Goal: Transaction & Acquisition: Purchase product/service

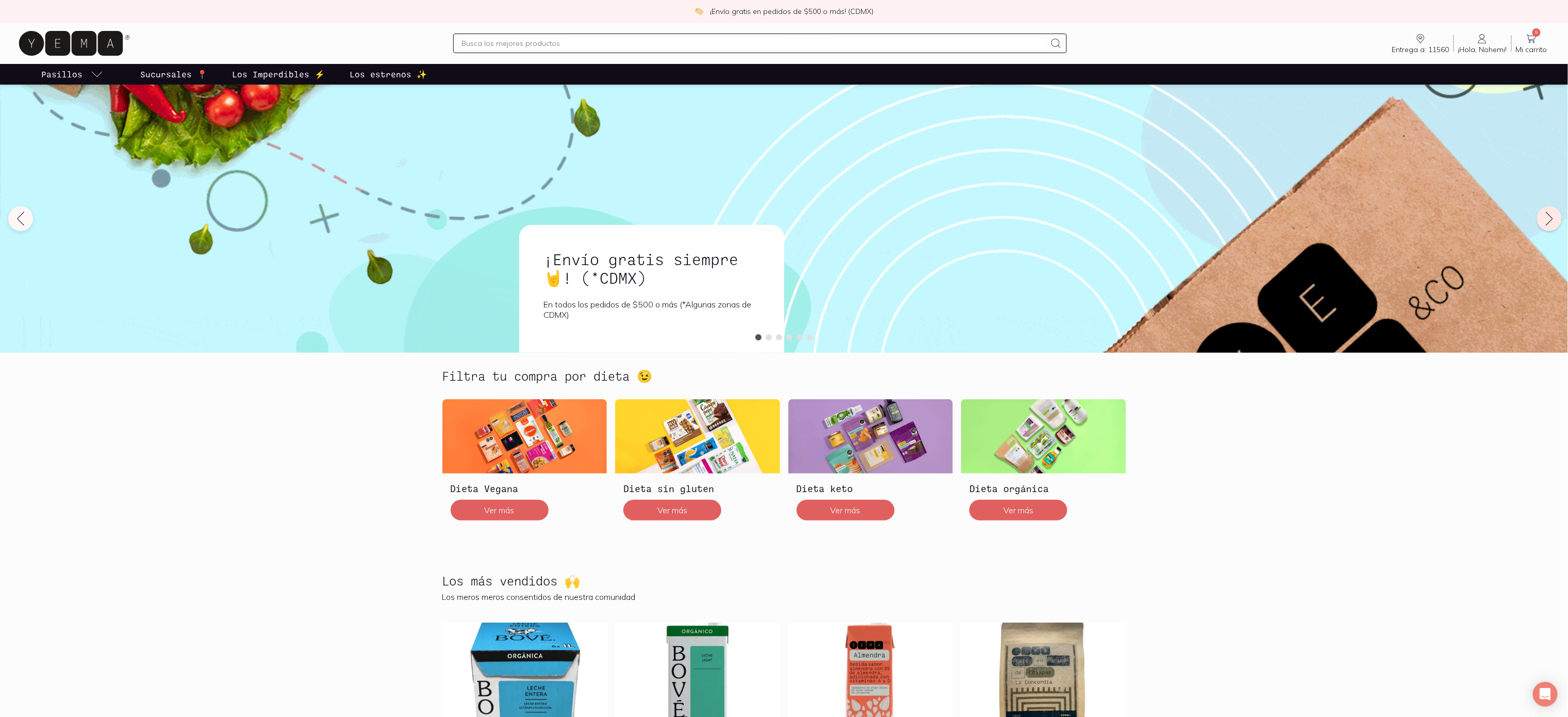
click at [1546, 217] on icon at bounding box center [1549, 218] width 17 height 17
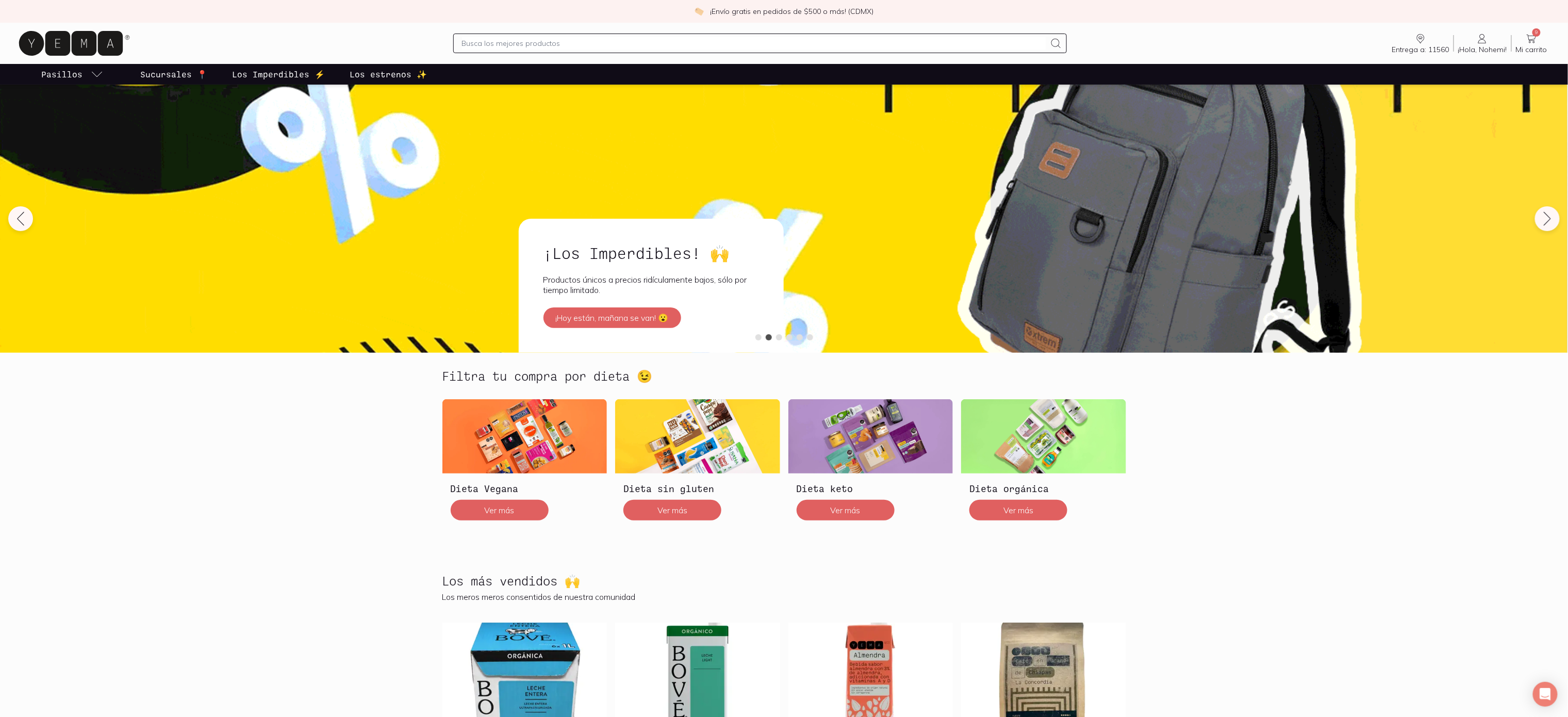
click at [1241, 247] on img at bounding box center [783, 218] width 1568 height 268
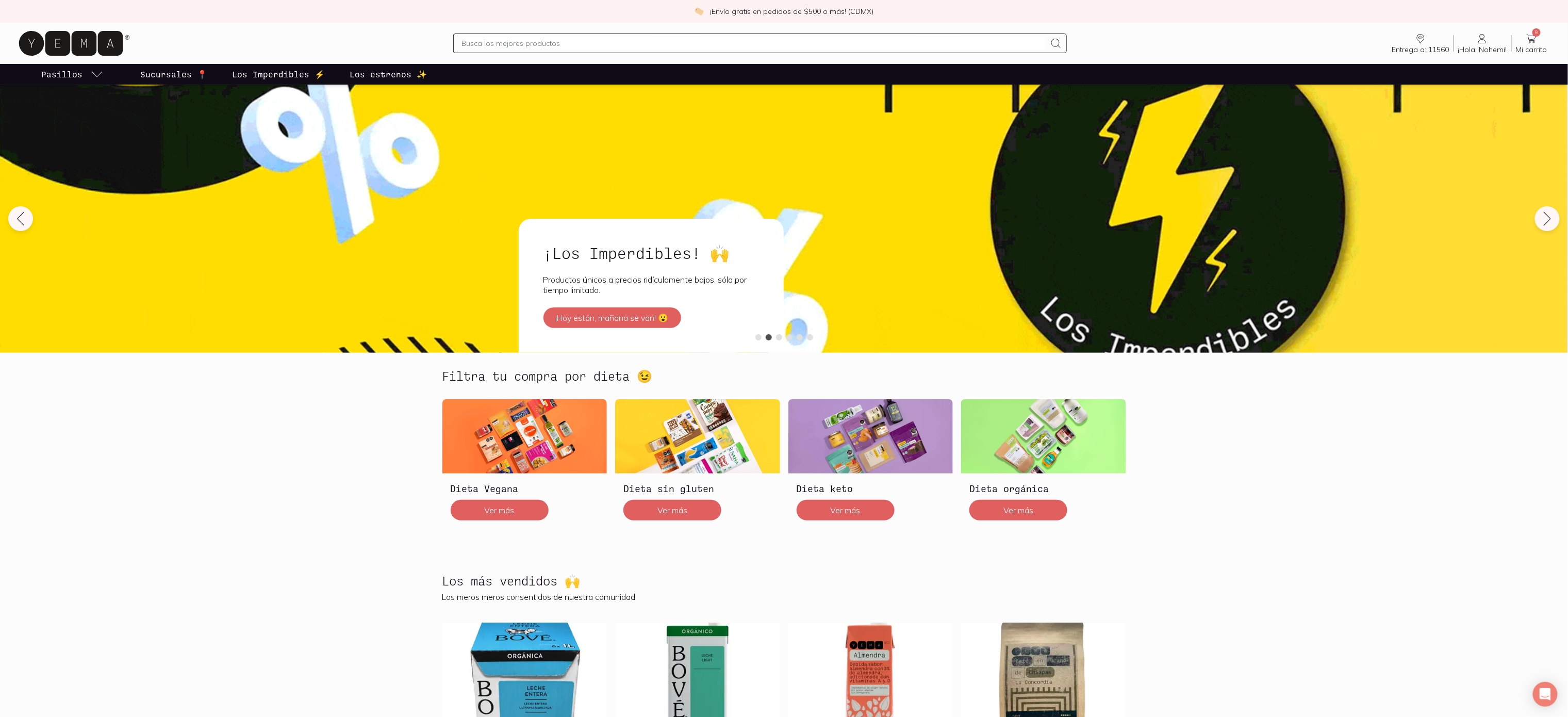
click at [1138, 214] on img at bounding box center [783, 218] width 1568 height 268
click at [615, 317] on button "¡Hoy están, mañana se van! 😮" at bounding box center [612, 317] width 137 height 21
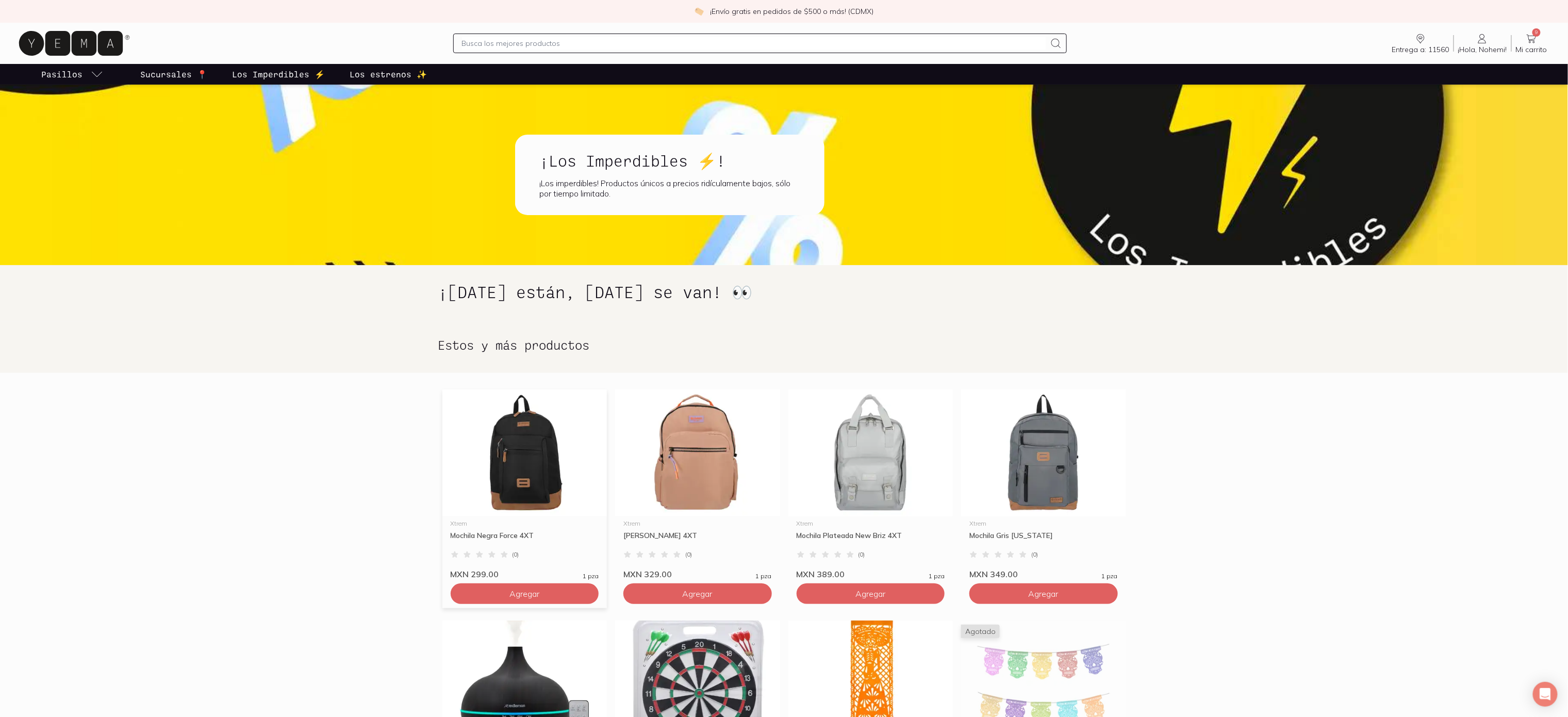
click at [512, 469] on img at bounding box center [524, 453] width 165 height 127
click at [753, 592] on button "Agregar" at bounding box center [697, 593] width 149 height 21
click at [546, 581] on div "Agregar" at bounding box center [524, 592] width 165 height 25
click at [547, 589] on button "Agregar" at bounding box center [525, 593] width 149 height 21
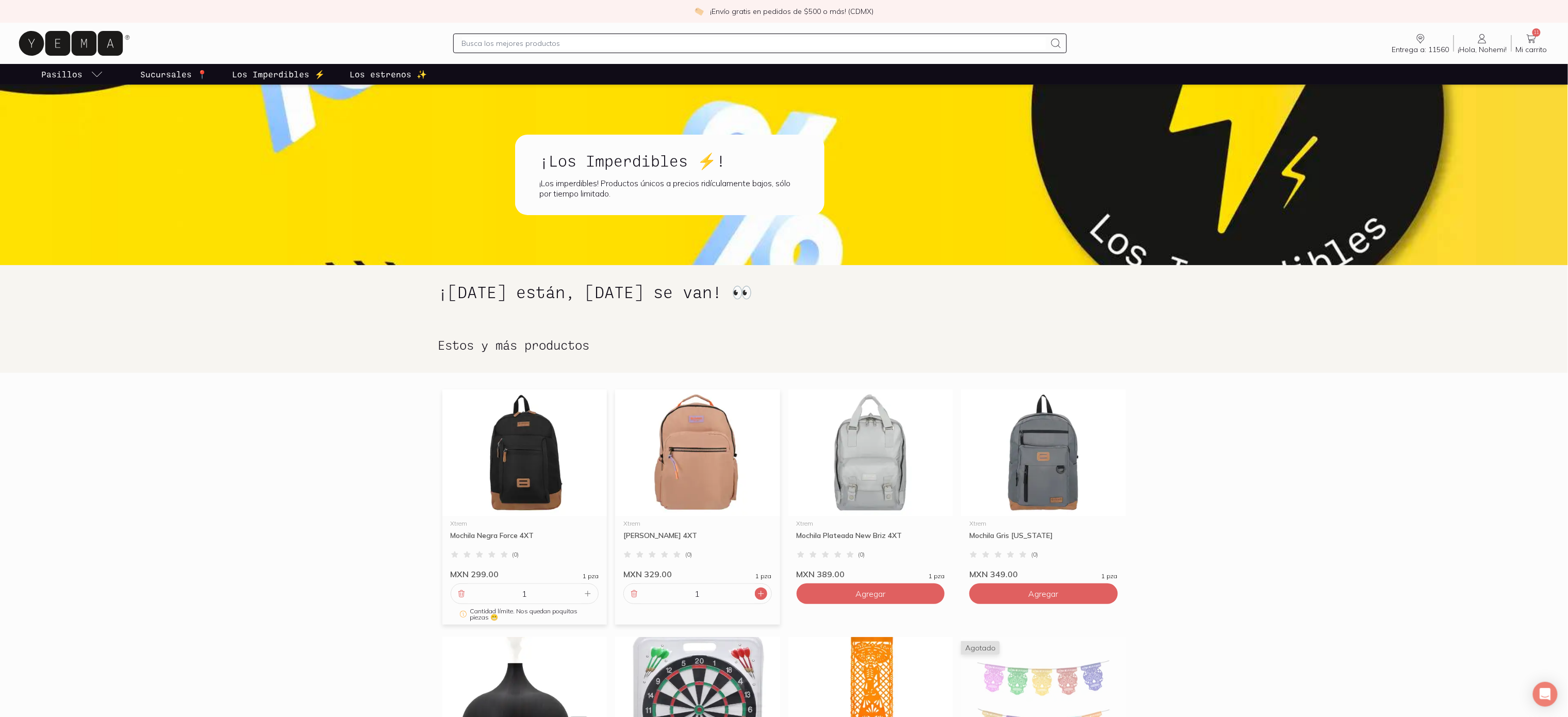
click at [756, 591] on div at bounding box center [761, 594] width 12 height 12
type input "4"
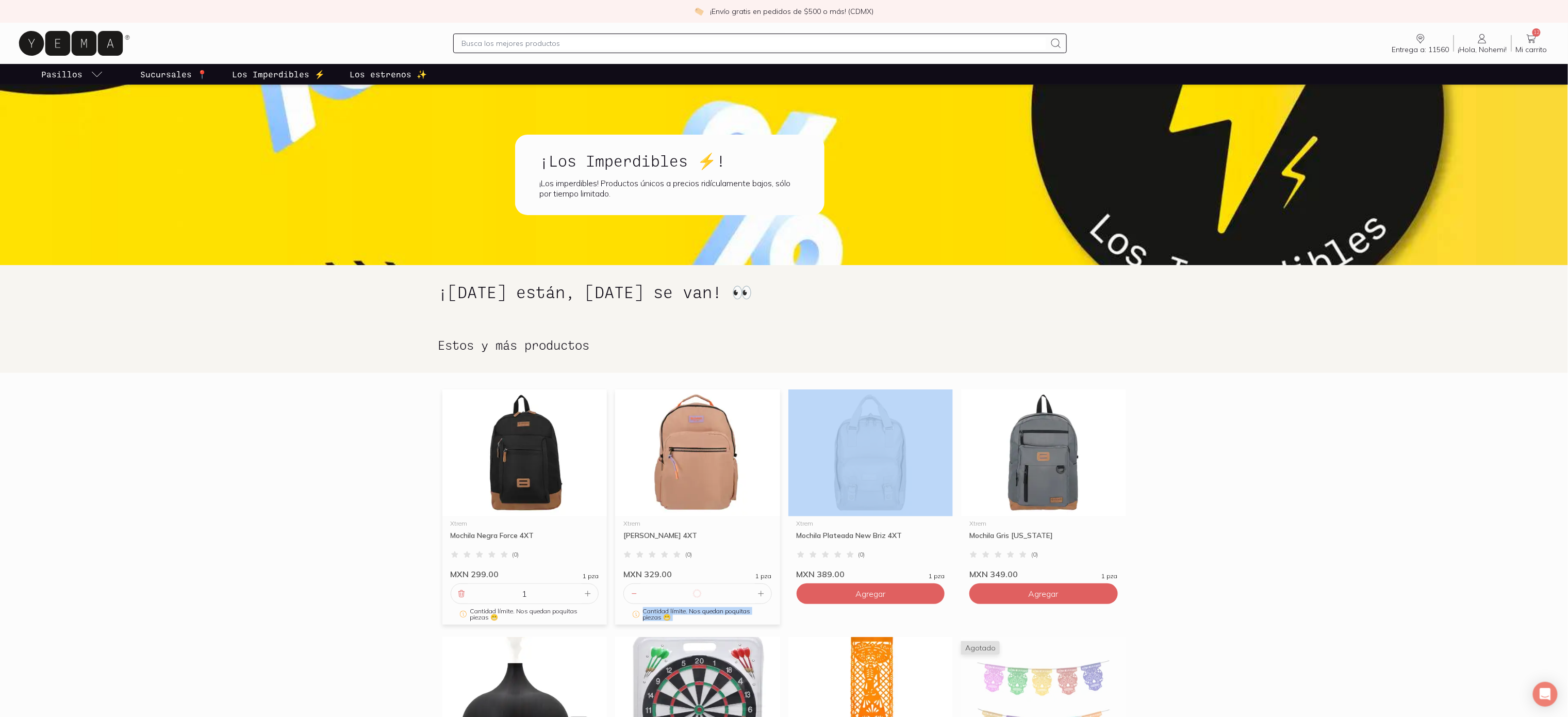
click at [756, 591] on div at bounding box center [761, 594] width 12 height 12
click at [901, 595] on button "Agregar" at bounding box center [871, 593] width 149 height 21
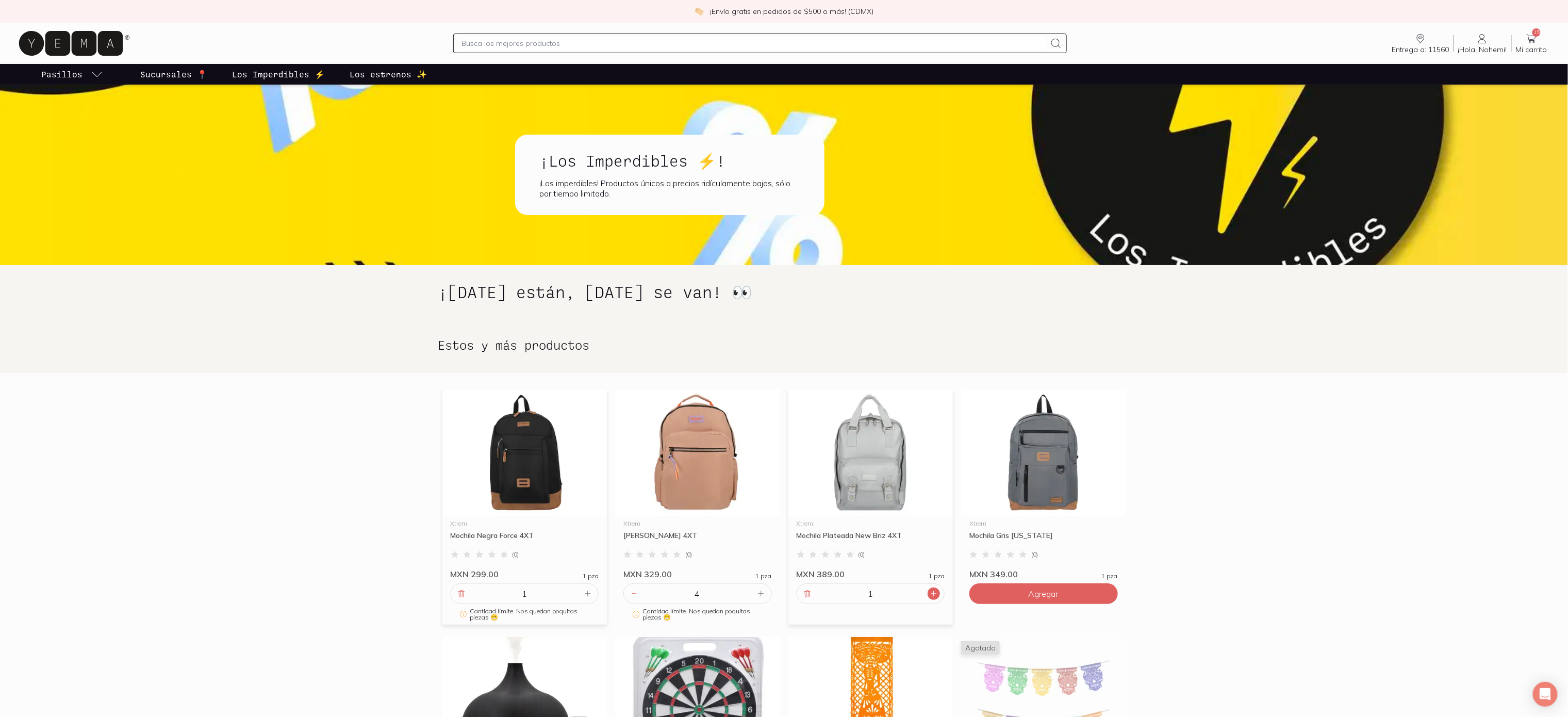
click at [932, 596] on icon at bounding box center [933, 593] width 8 height 8
type input "2"
click at [1072, 589] on button "Agregar" at bounding box center [1044, 593] width 149 height 21
click at [1104, 590] on icon at bounding box center [1106, 593] width 8 height 8
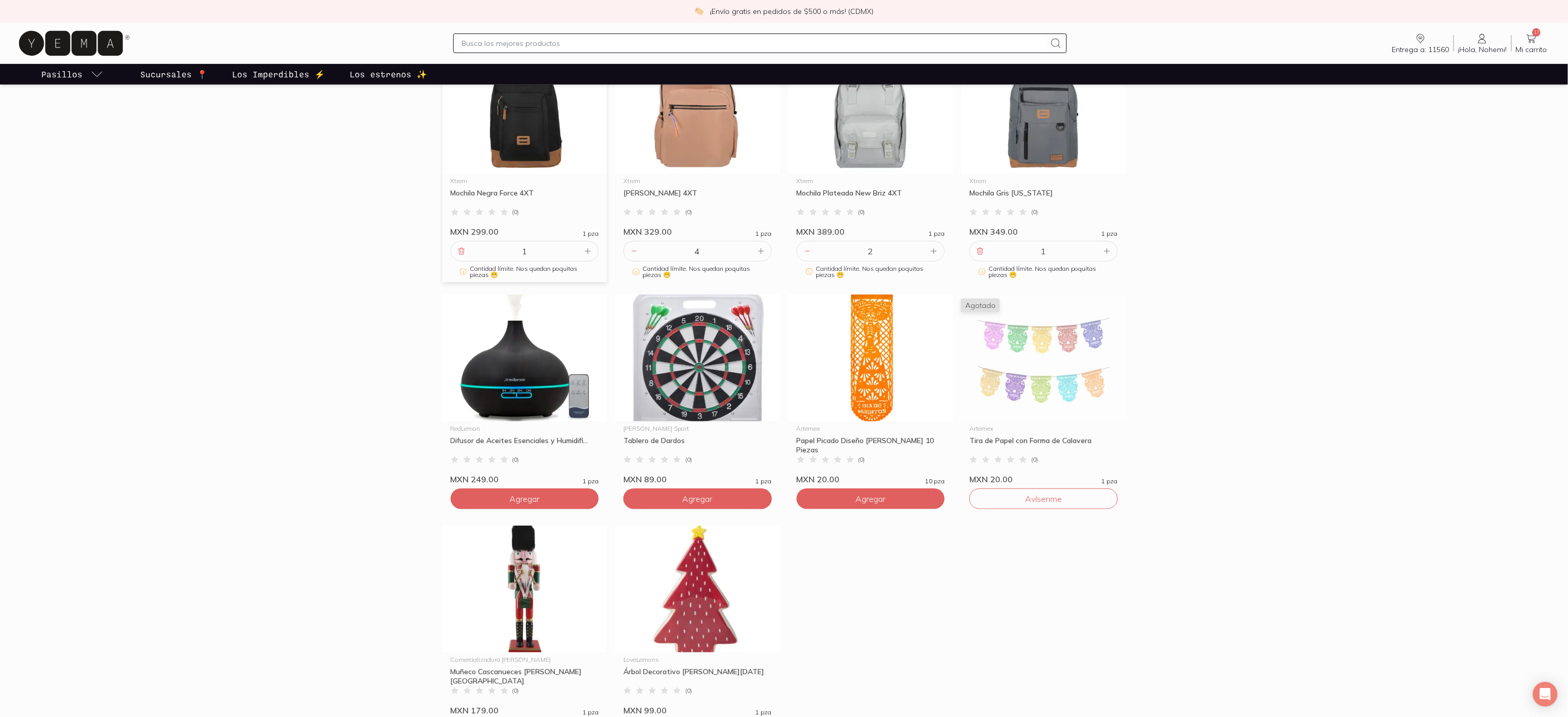
scroll to position [344, 0]
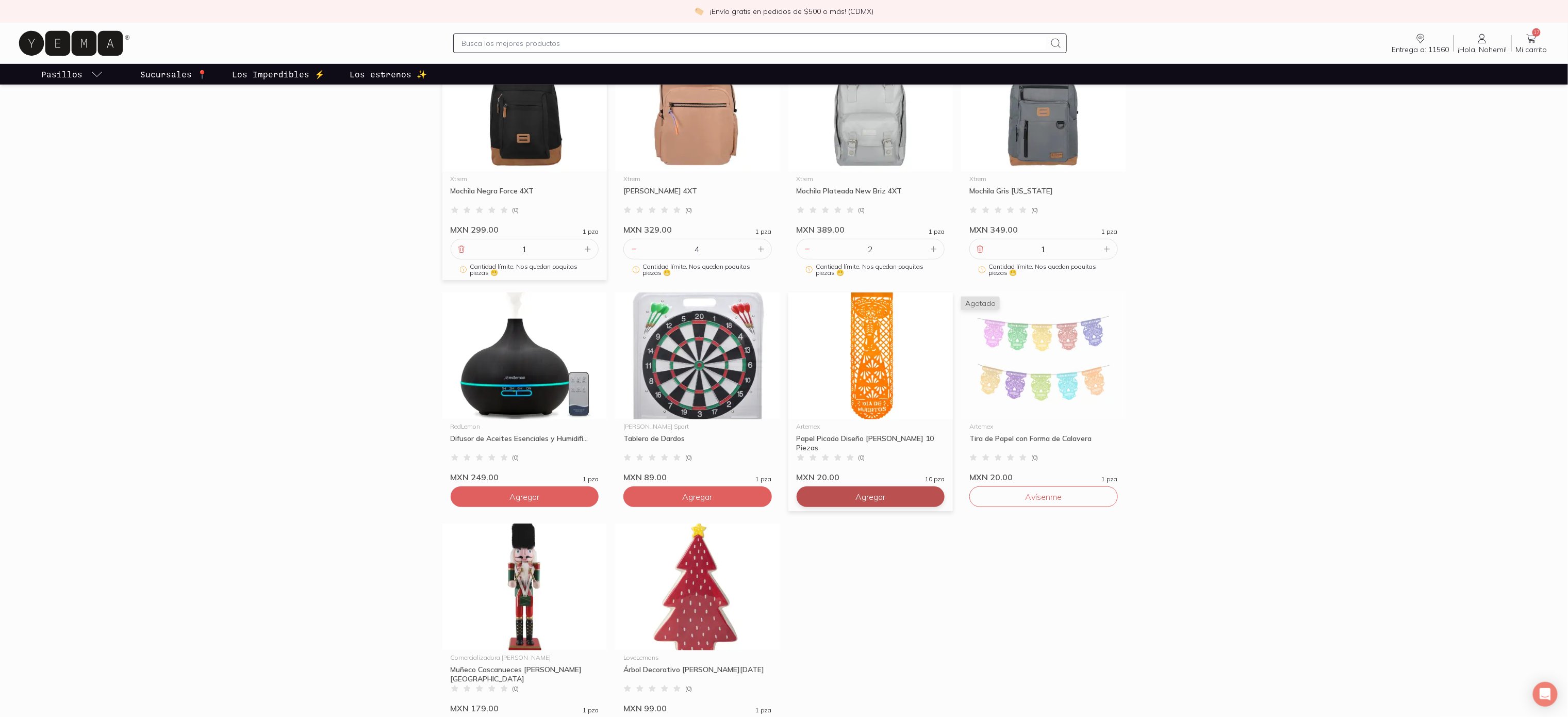
click at [931, 499] on button "Agregar" at bounding box center [871, 497] width 149 height 21
click at [937, 492] on icon at bounding box center [933, 496] width 8 height 8
click at [941, 493] on div "2" at bounding box center [871, 497] width 149 height 21
click at [935, 495] on icon at bounding box center [934, 497] width 5 height 5
type input "3"
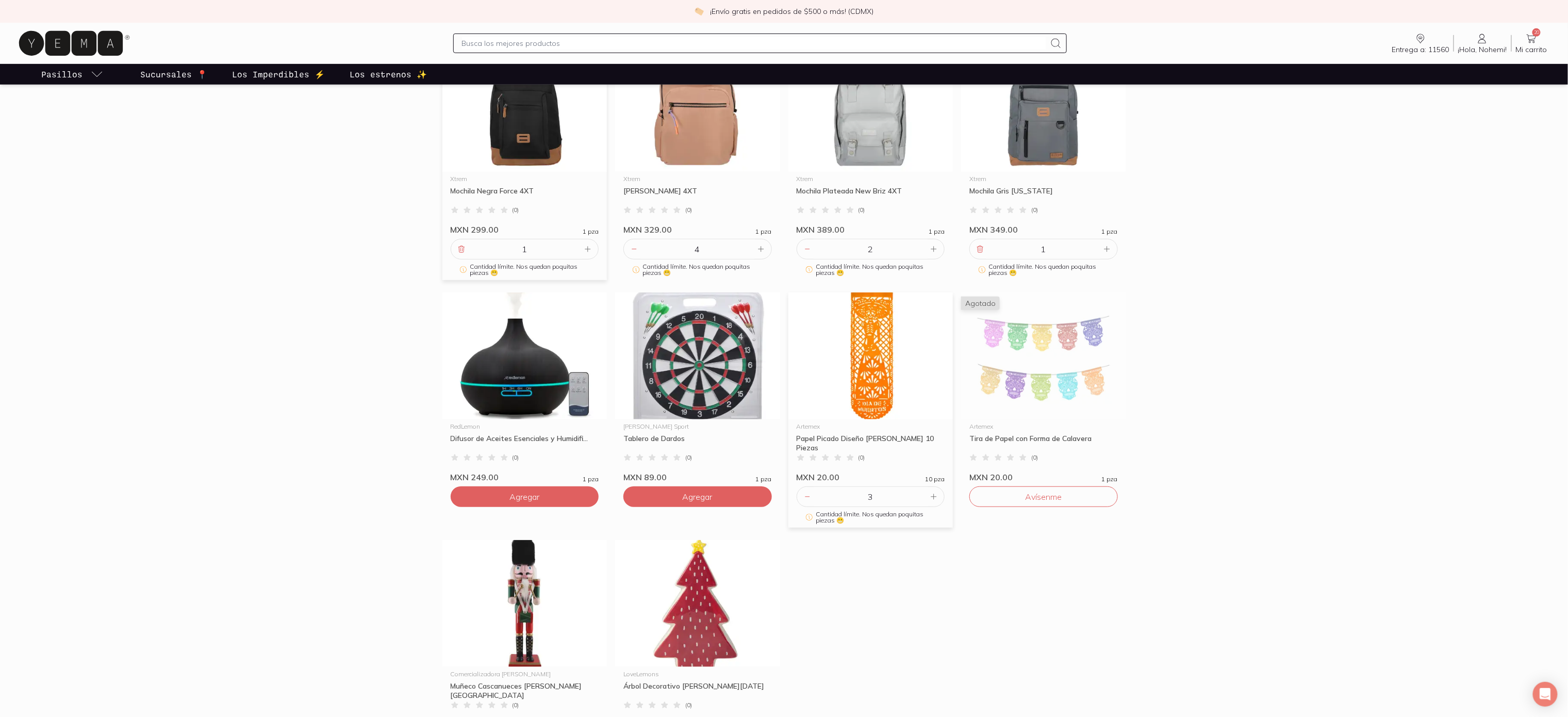
click at [937, 502] on div "3" at bounding box center [871, 497] width 149 height 21
click at [560, 497] on button "Agregar" at bounding box center [525, 497] width 149 height 21
click at [590, 498] on icon at bounding box center [587, 496] width 8 height 8
click at [594, 499] on div "2" at bounding box center [525, 497] width 149 height 21
click at [589, 495] on icon at bounding box center [588, 497] width 5 height 5
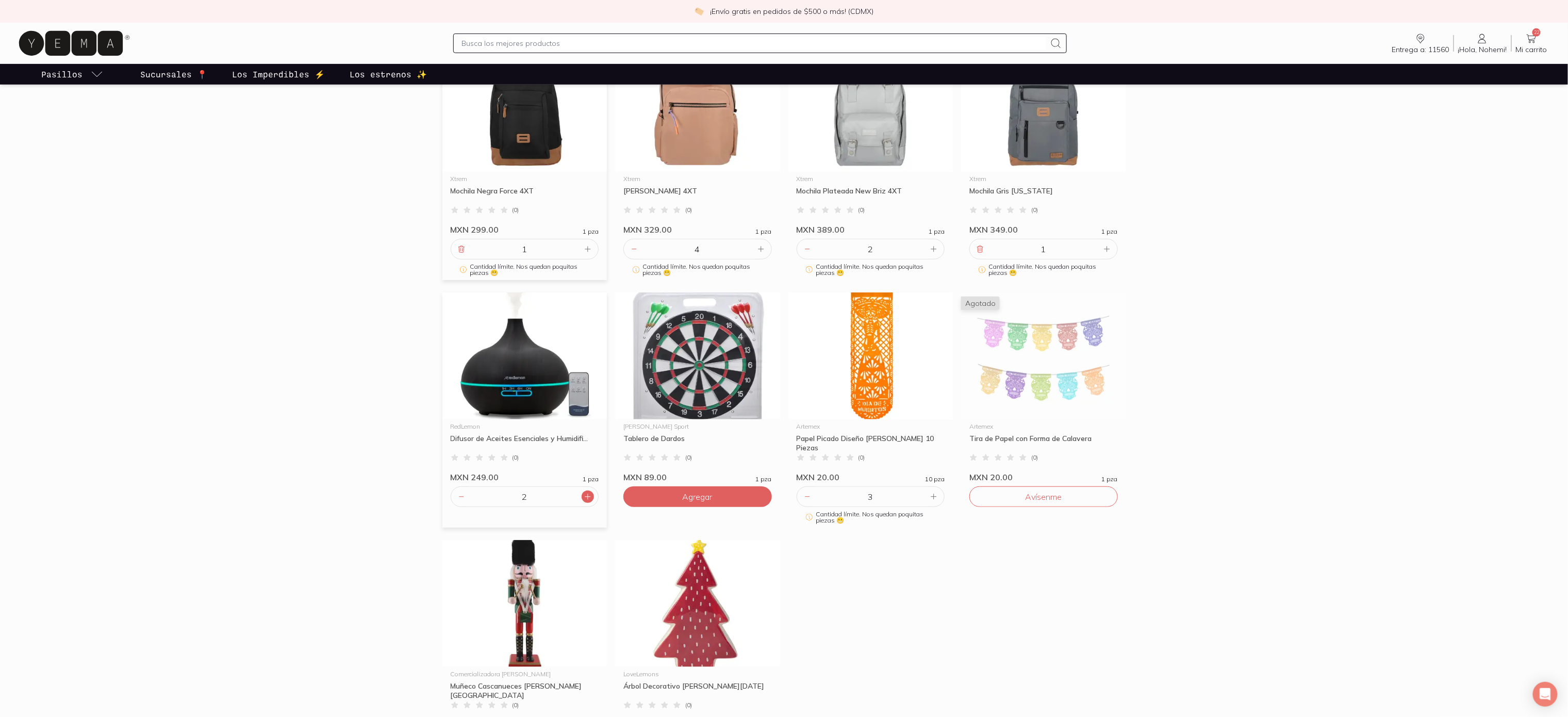
type input "3"
click at [848, 581] on div "Xtrem Mochila Negra Force 4XT ( 0 ) MXN 299.00 1 pza 1 Cantidad límite. Nos que…" at bounding box center [784, 408] width 692 height 727
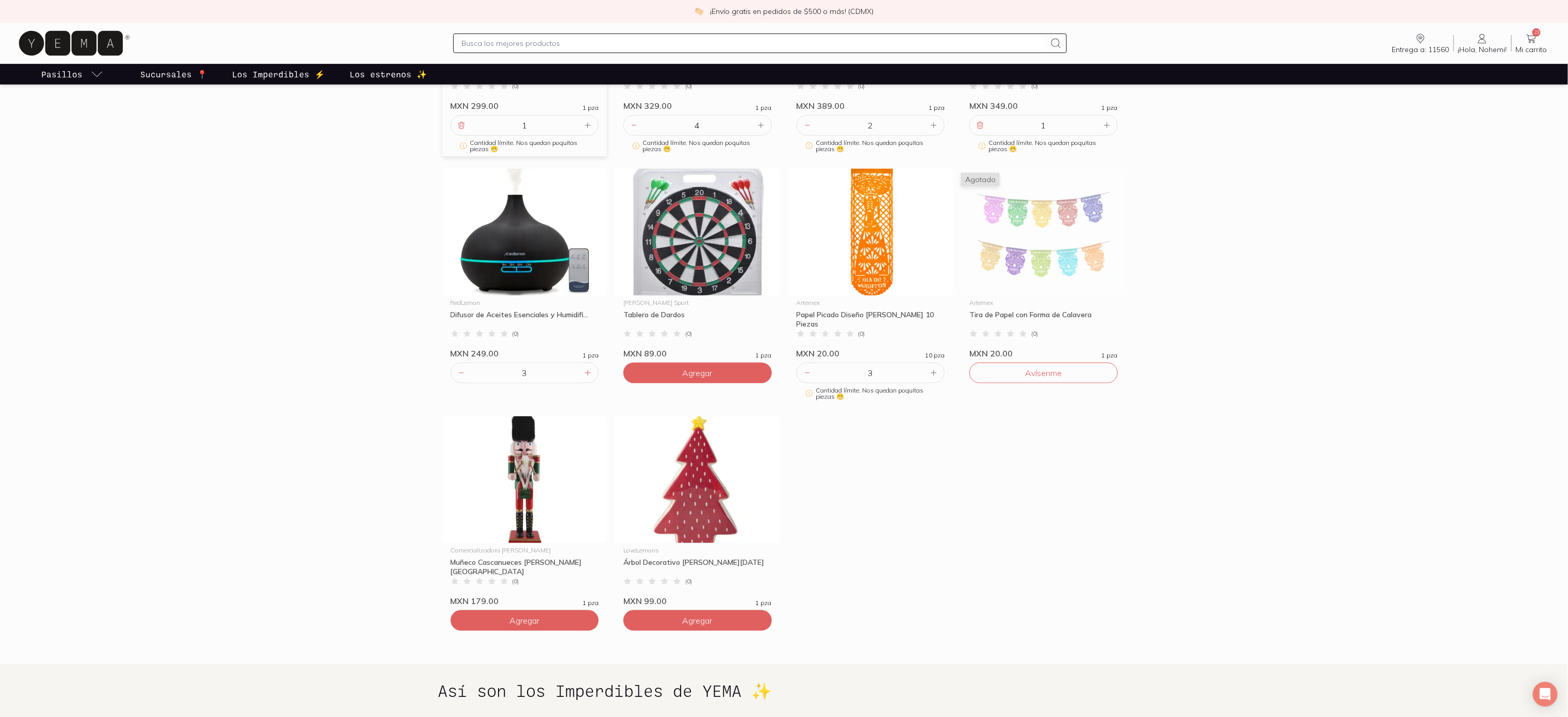
scroll to position [510, 0]
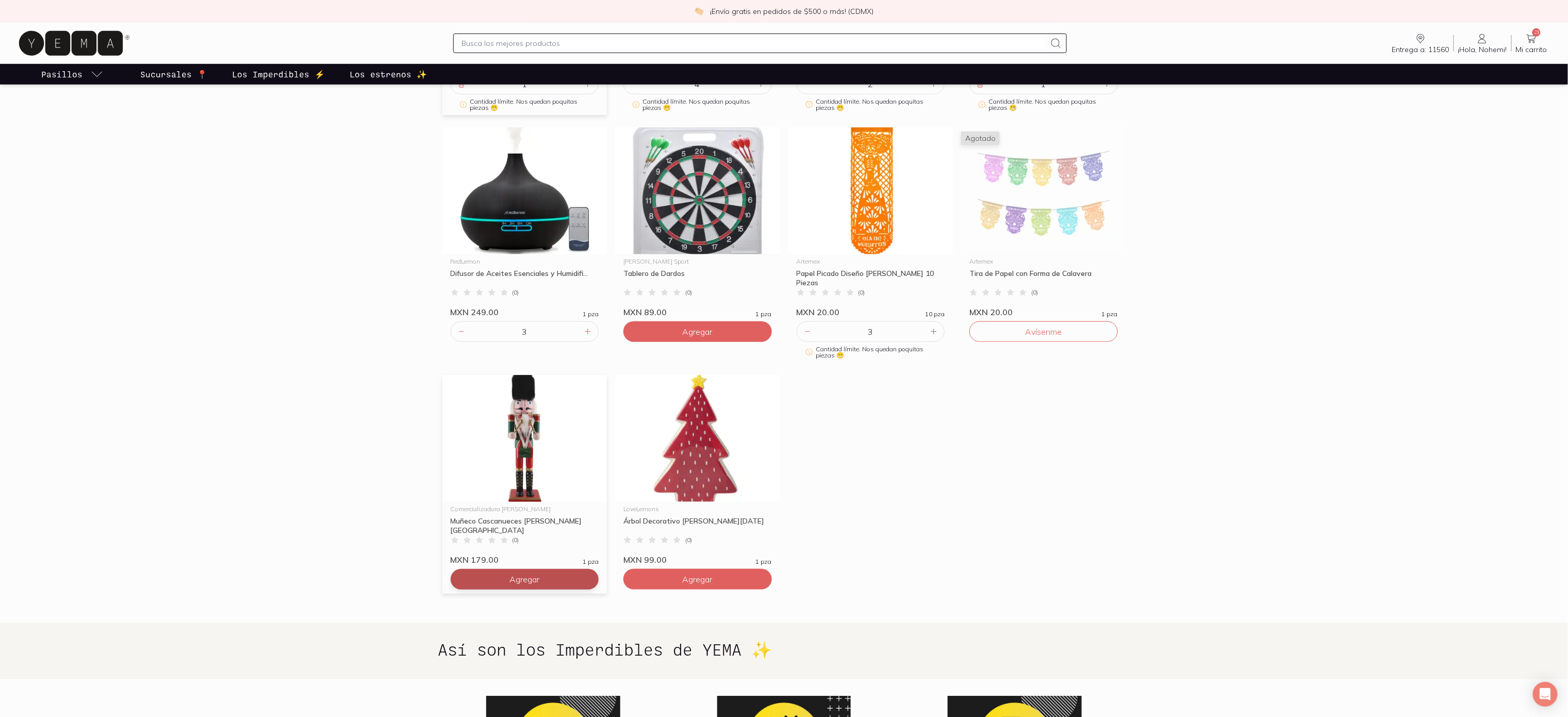
click at [488, 579] on button "Agregar" at bounding box center [525, 579] width 149 height 21
click at [588, 579] on icon at bounding box center [587, 579] width 8 height 8
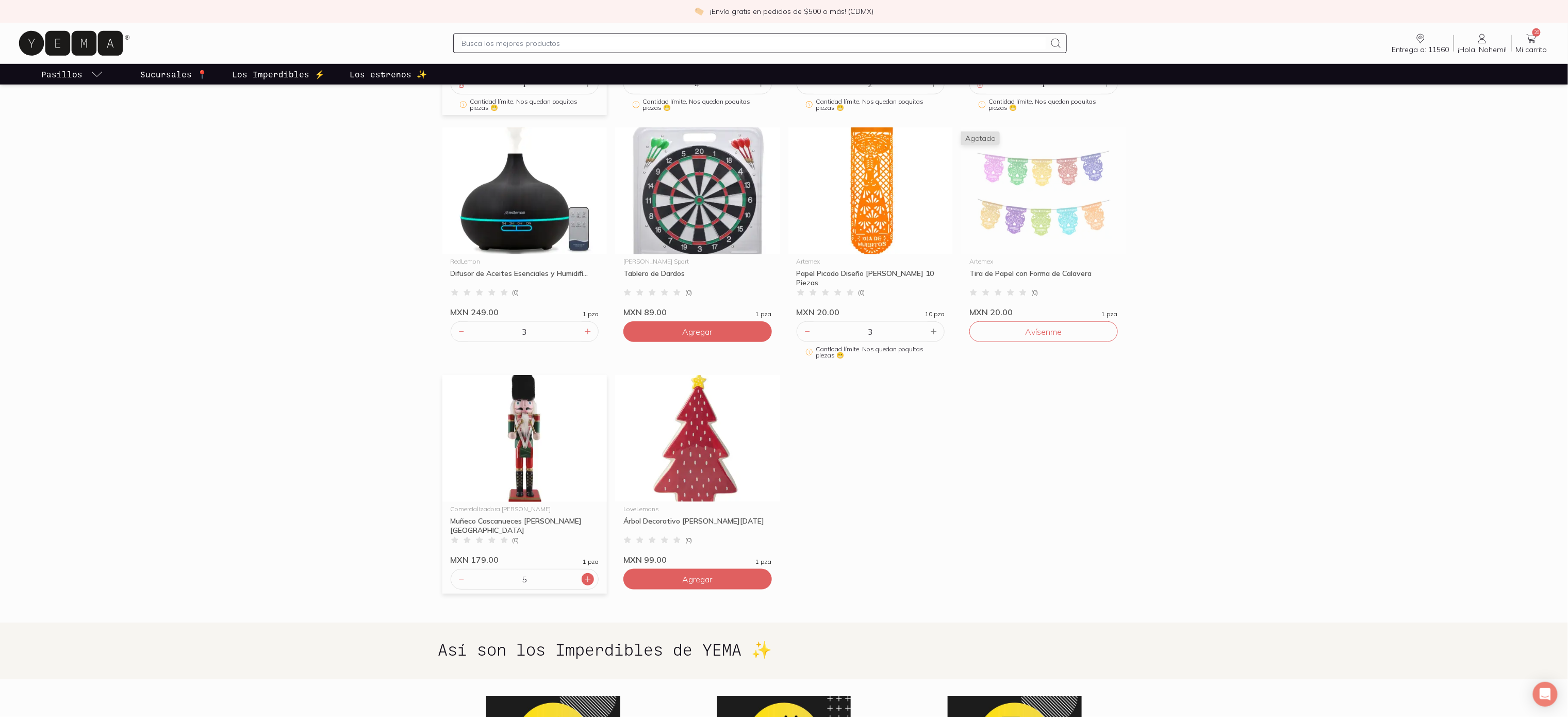
click at [588, 579] on icon at bounding box center [587, 579] width 8 height 8
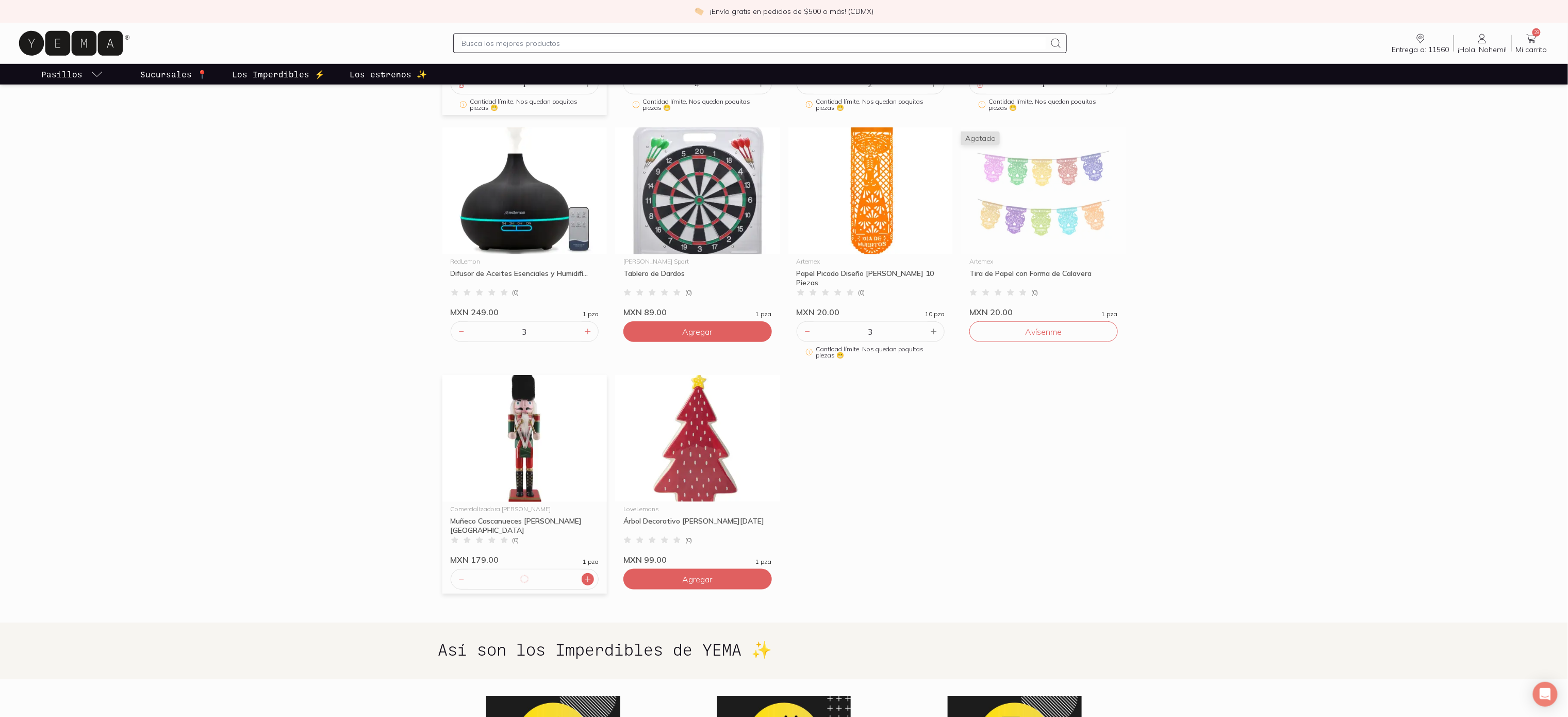
type input "9"
click at [970, 577] on div "Xtrem Mochila Negra Force 4XT ( 0 ) MXN 299.00 1 pza 1 Cantidad límite. Nos que…" at bounding box center [784, 243] width 692 height 727
click at [736, 569] on button "Agregar" at bounding box center [697, 579] width 149 height 21
click at [757, 575] on icon at bounding box center [760, 579] width 8 height 8
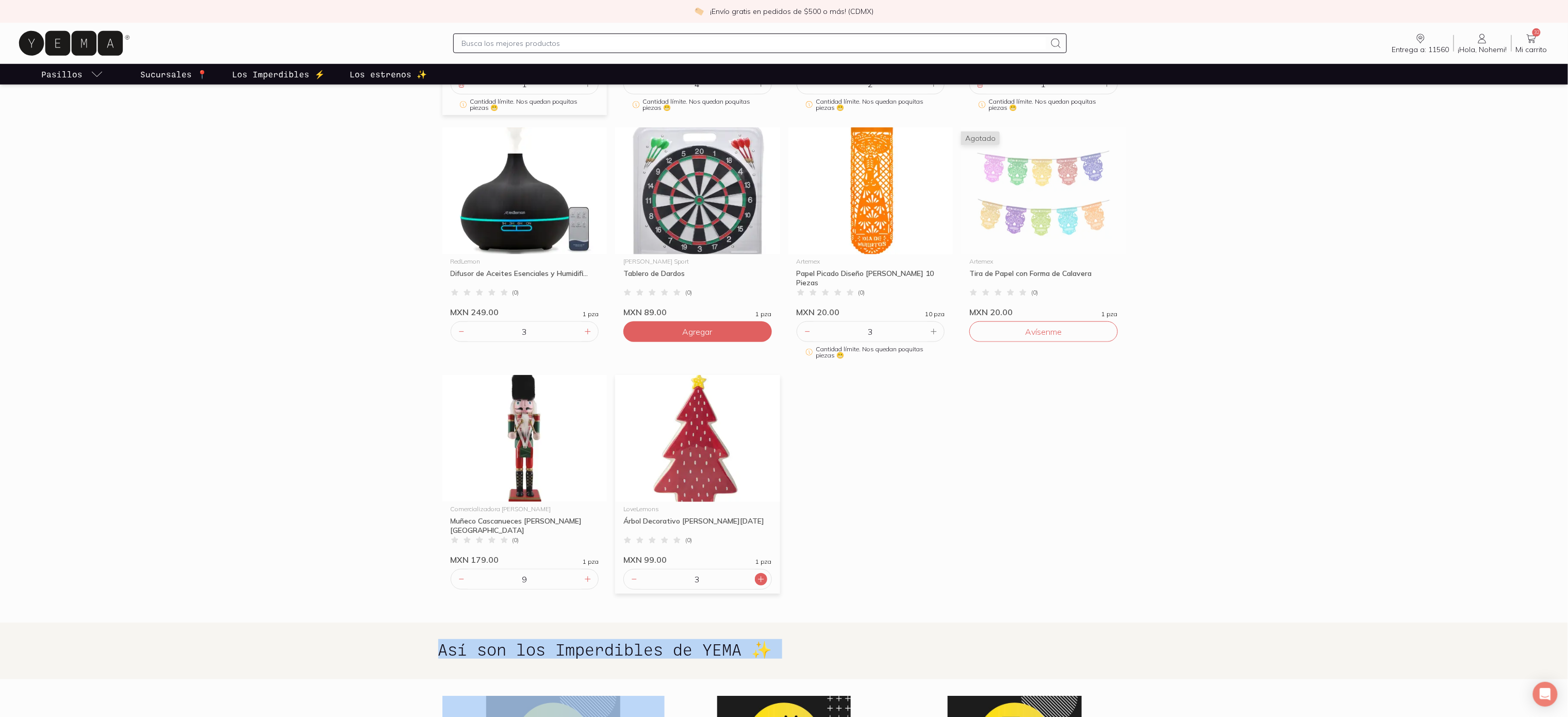
click at [757, 575] on icon at bounding box center [760, 579] width 8 height 8
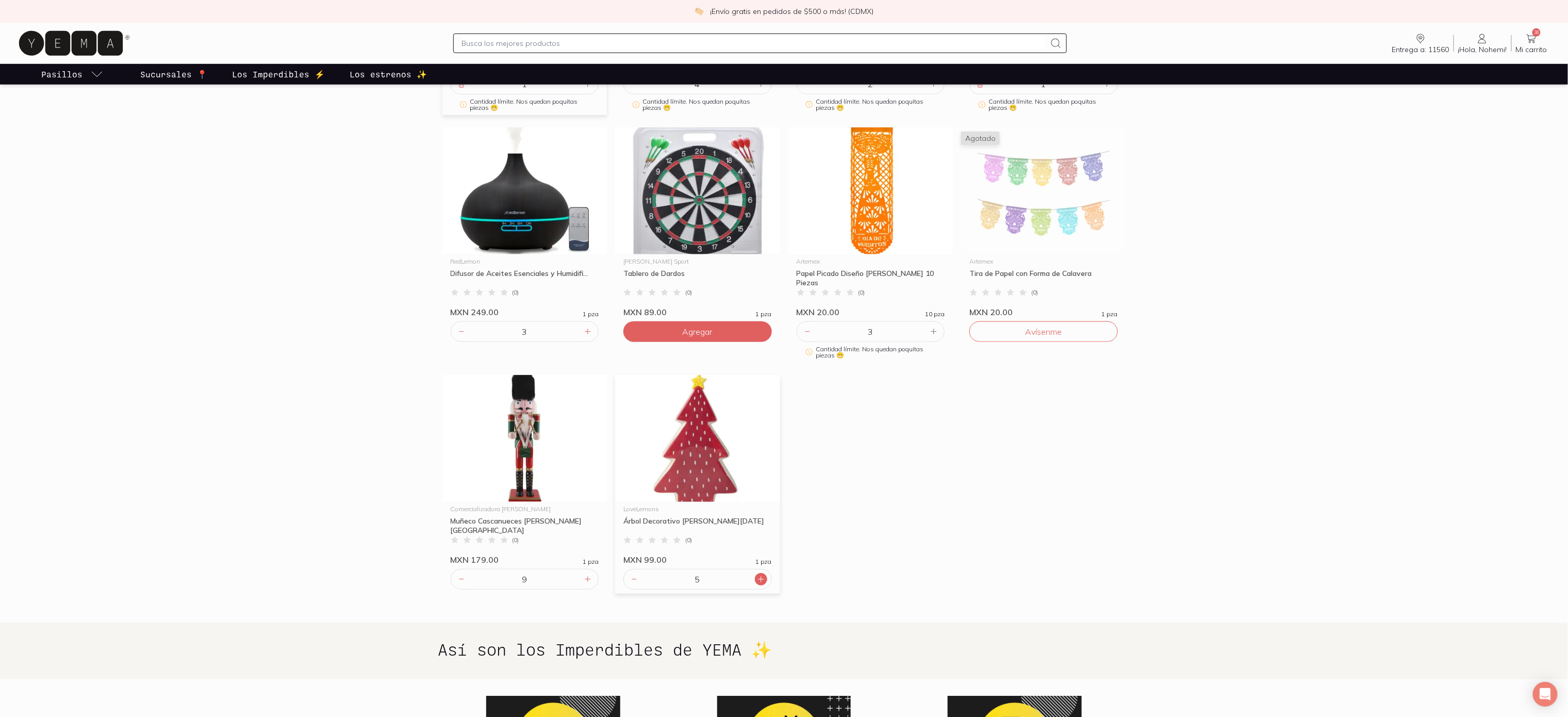
click at [757, 575] on icon at bounding box center [760, 579] width 8 height 8
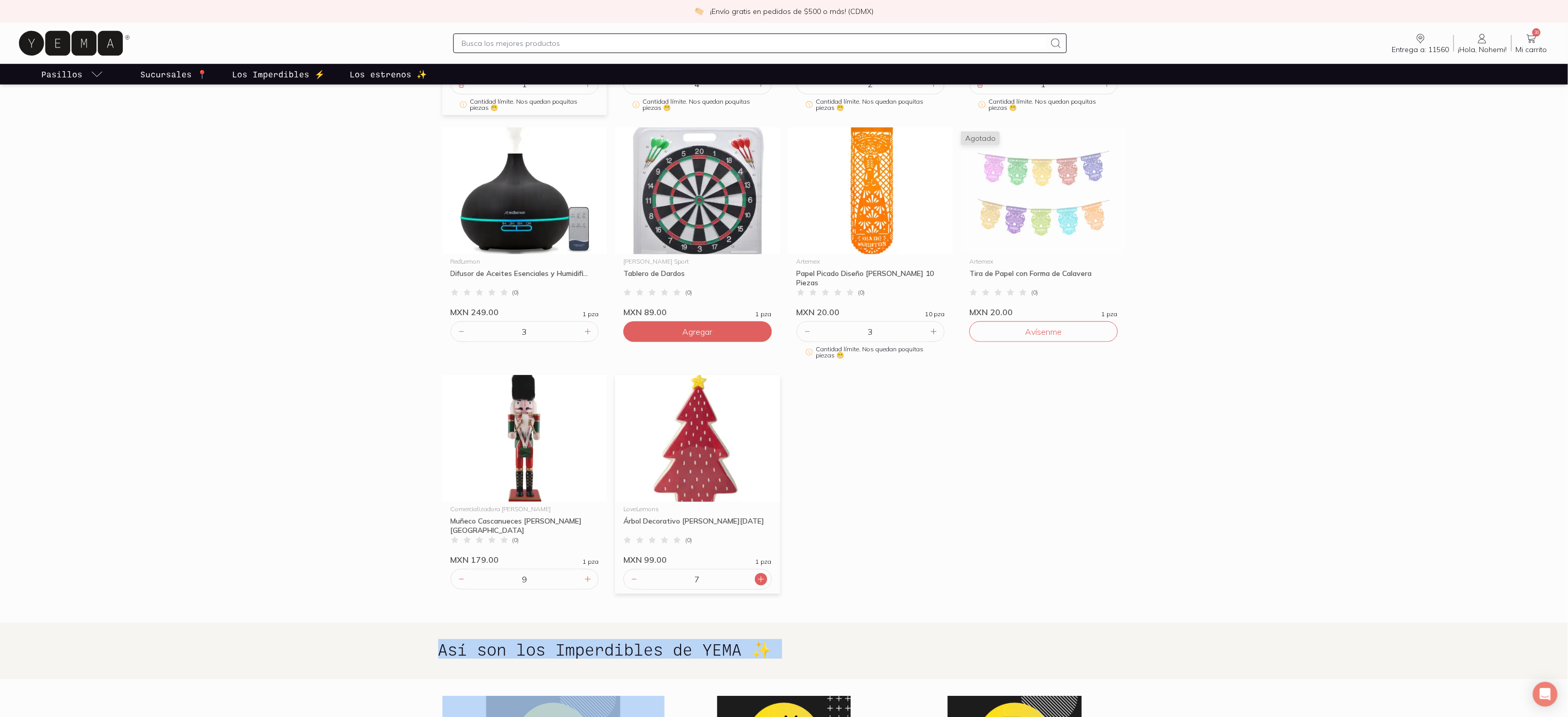
type input "8"
click at [757, 575] on icon at bounding box center [760, 579] width 8 height 8
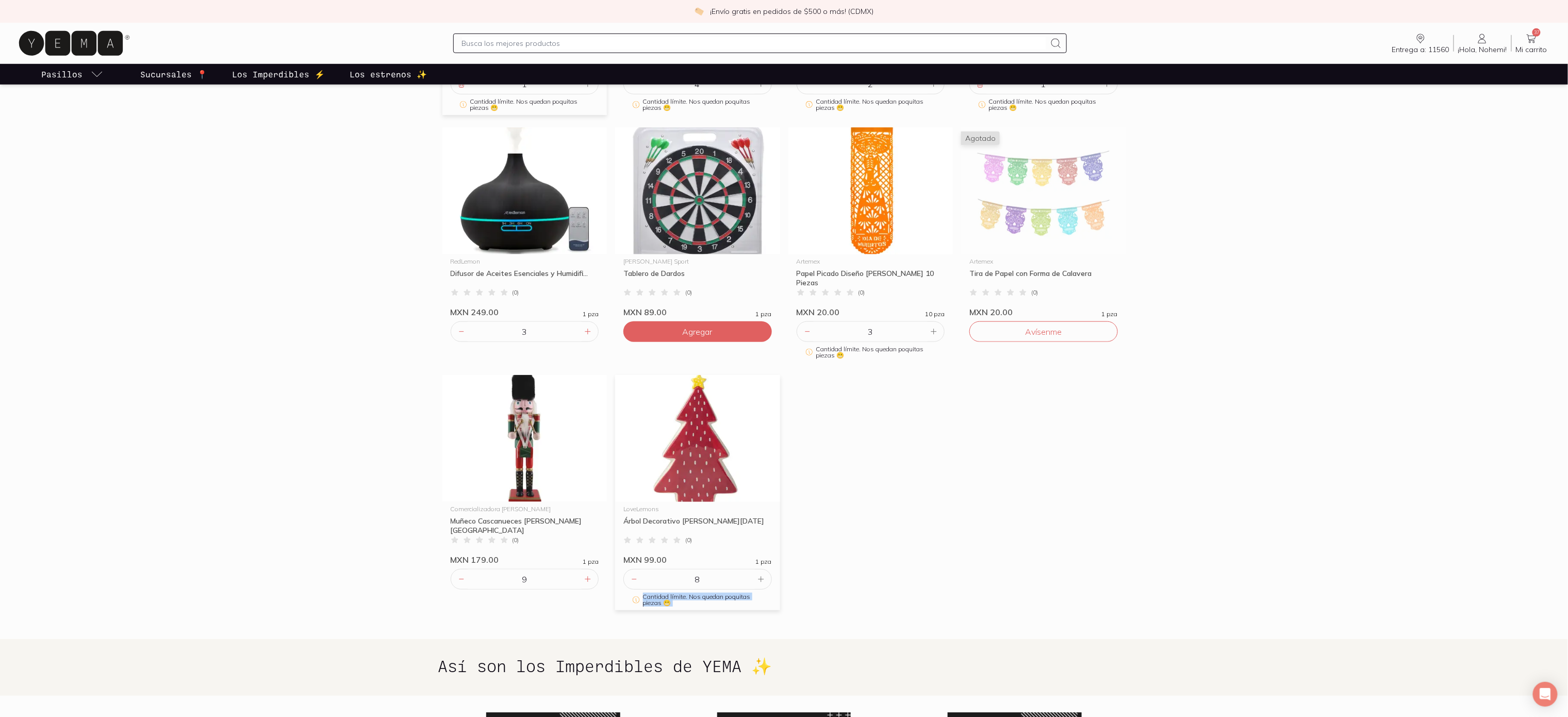
click at [757, 575] on icon at bounding box center [760, 579] width 8 height 8
click at [874, 433] on div "Xtrem Mochila Negra Force 4XT ( 0 ) MXN 299.00 1 pza 1 Cantidad límite. Nos que…" at bounding box center [784, 251] width 692 height 743
click at [739, 342] on div "[PERSON_NAME] Sport Tablero de Dardos ( 0 ) MXN 89.00 1 pza Agregar" at bounding box center [697, 245] width 165 height 235
click at [739, 337] on button "Agregar" at bounding box center [697, 331] width 149 height 21
click at [762, 331] on icon at bounding box center [760, 331] width 8 height 8
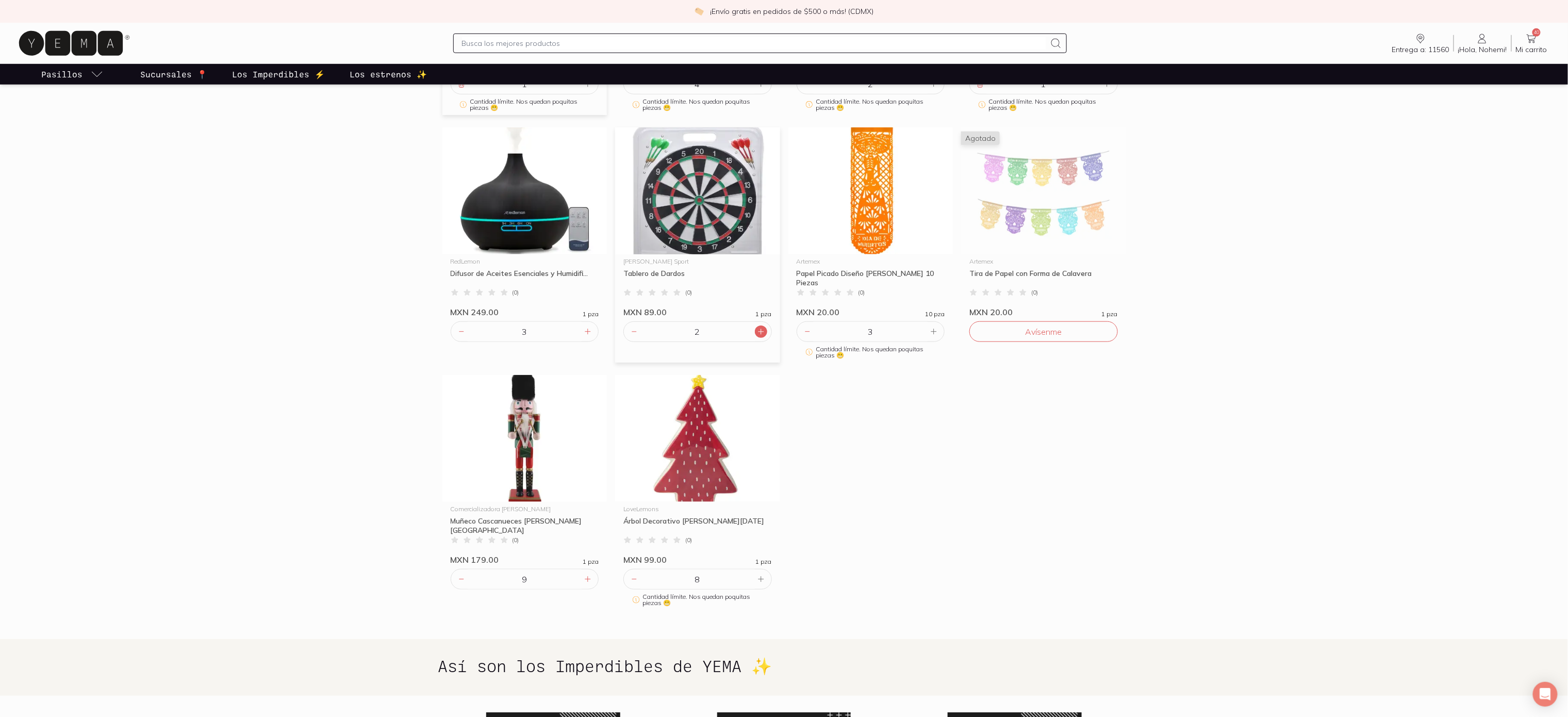
click at [762, 331] on icon at bounding box center [760, 331] width 8 height 8
type input "6"
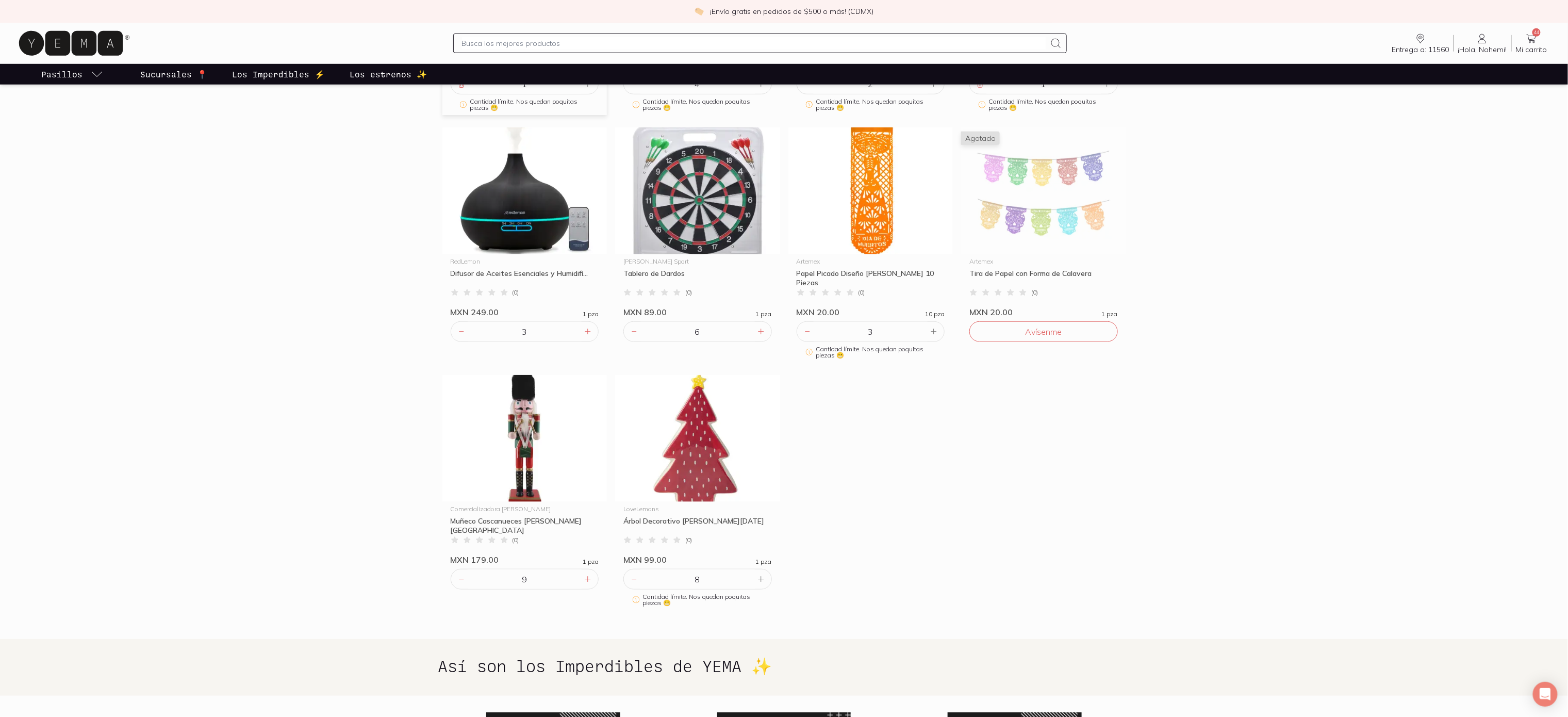
click at [1370, 371] on section "Xtrem Mochila Negra Force 4XT ( 0 ) MXN 299.00 1 pza 1 Cantidad límite. Nos que…" at bounding box center [784, 251] width 1568 height 776
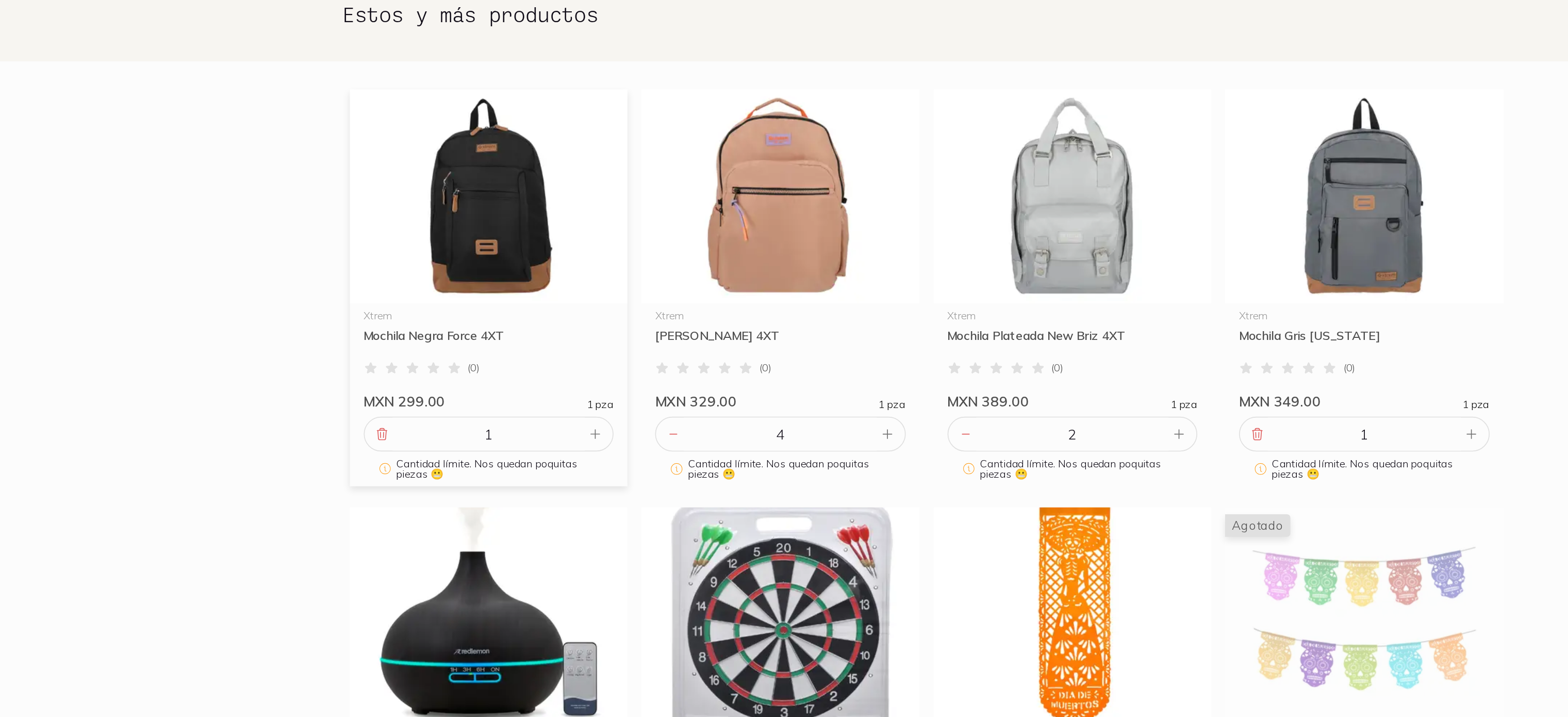
scroll to position [139, 0]
